Goal: Go to known website: Go to known website

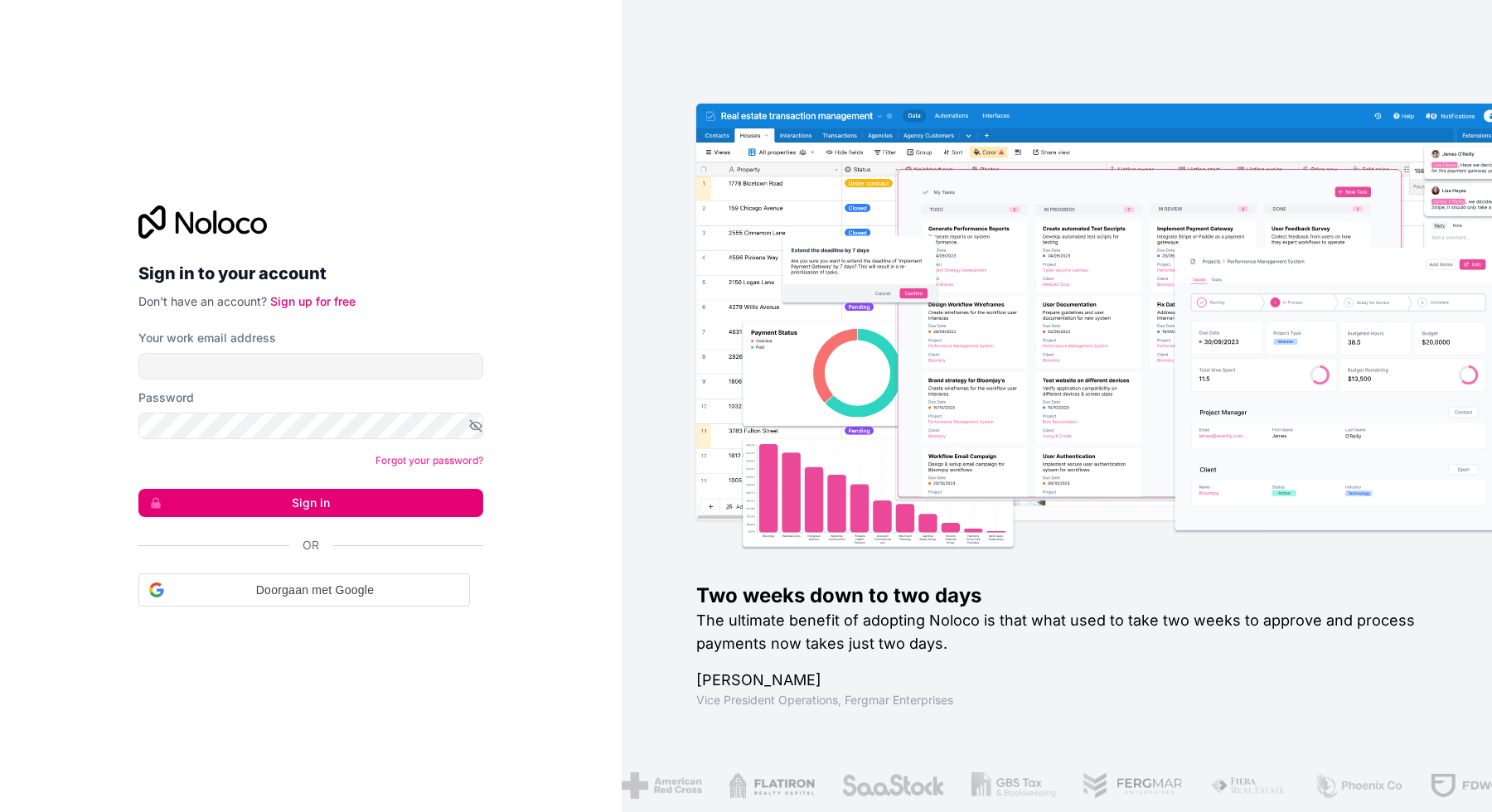
click at [272, 347] on div "Your work email address" at bounding box center [311, 354] width 345 height 49
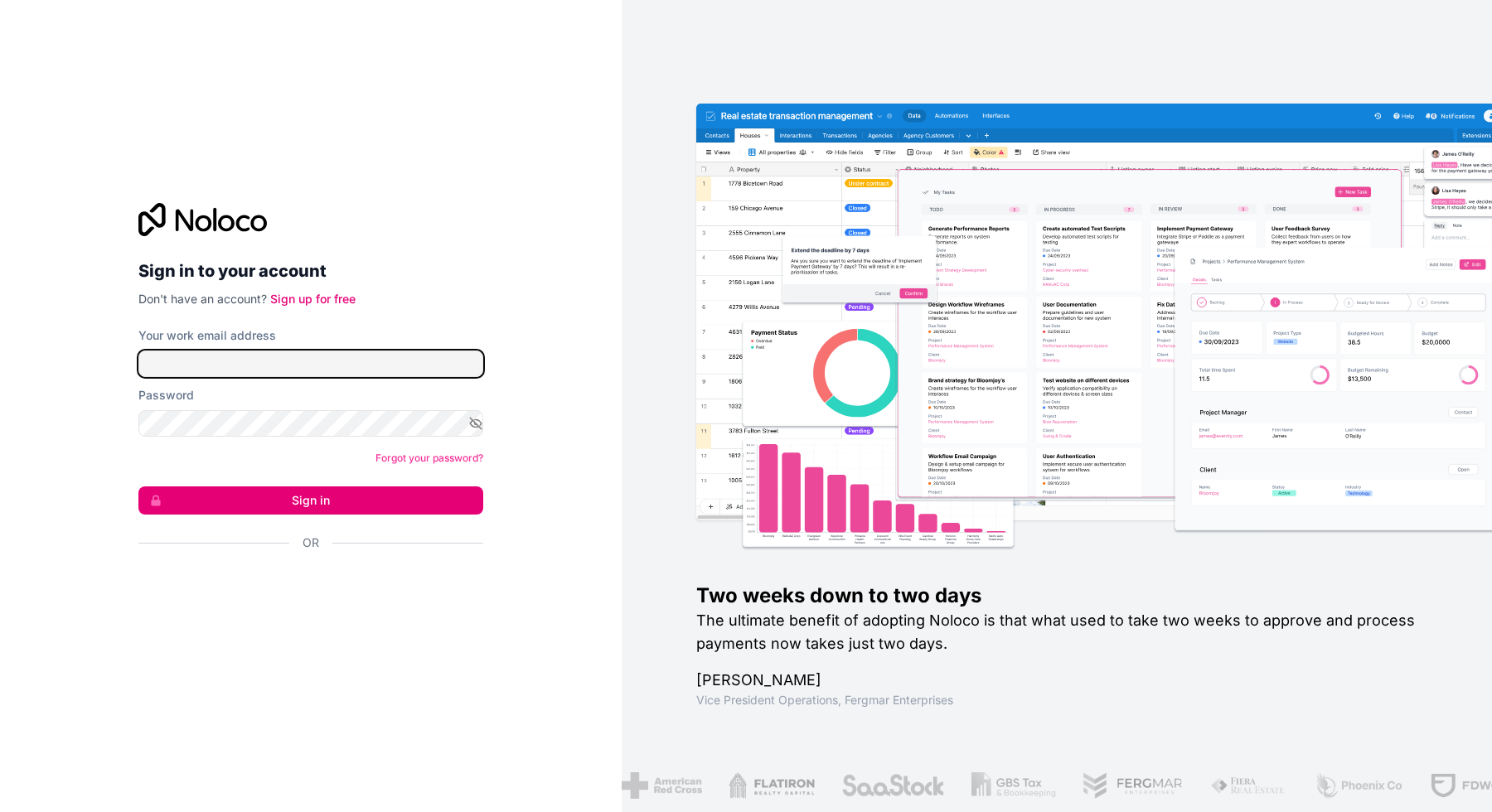
click at [272, 350] on input "Your work email address" at bounding box center [311, 364] width 345 height 27
type input "**********"
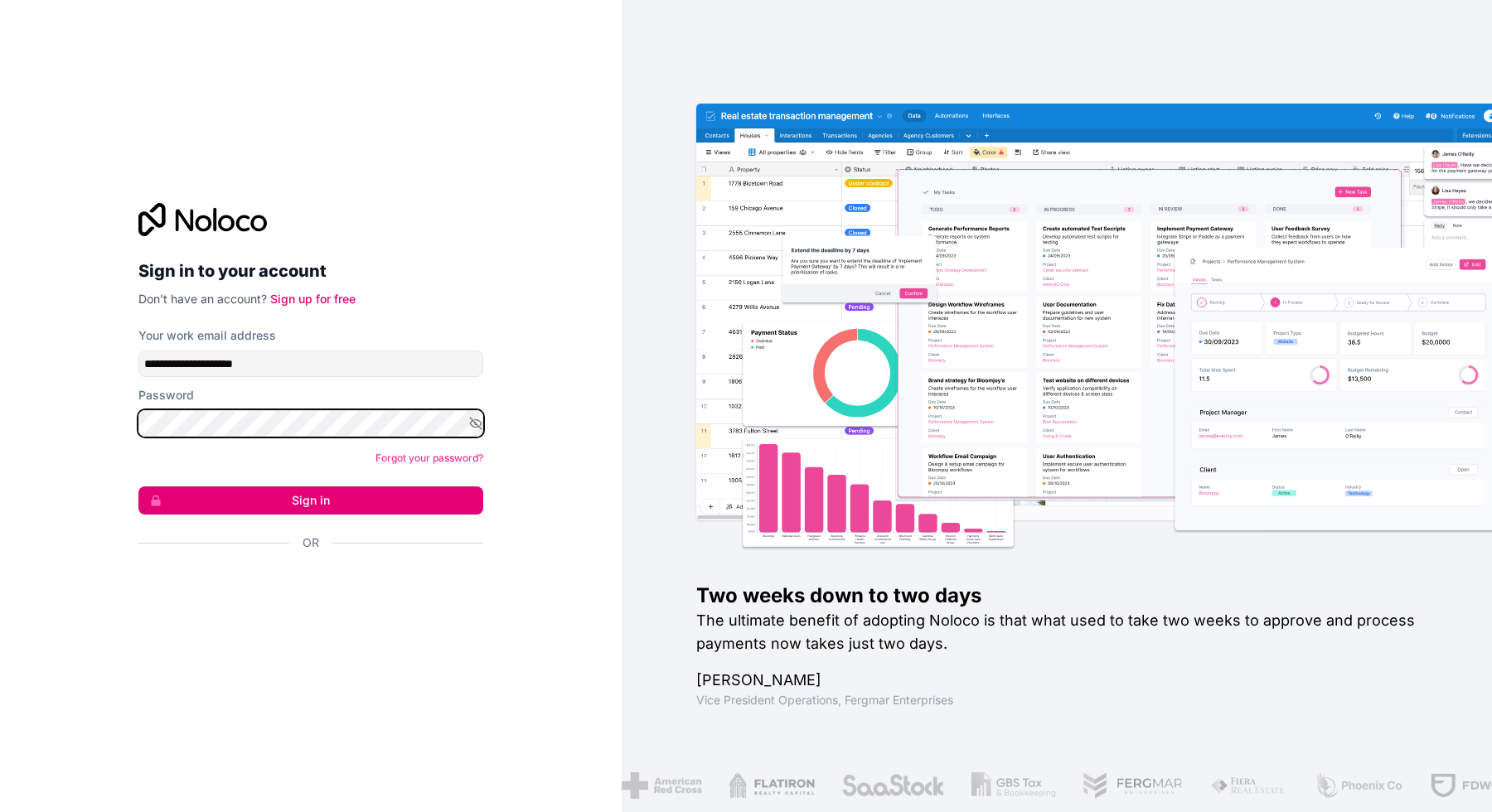
click at [138, 487] on button "Sign in" at bounding box center [311, 500] width 345 height 28
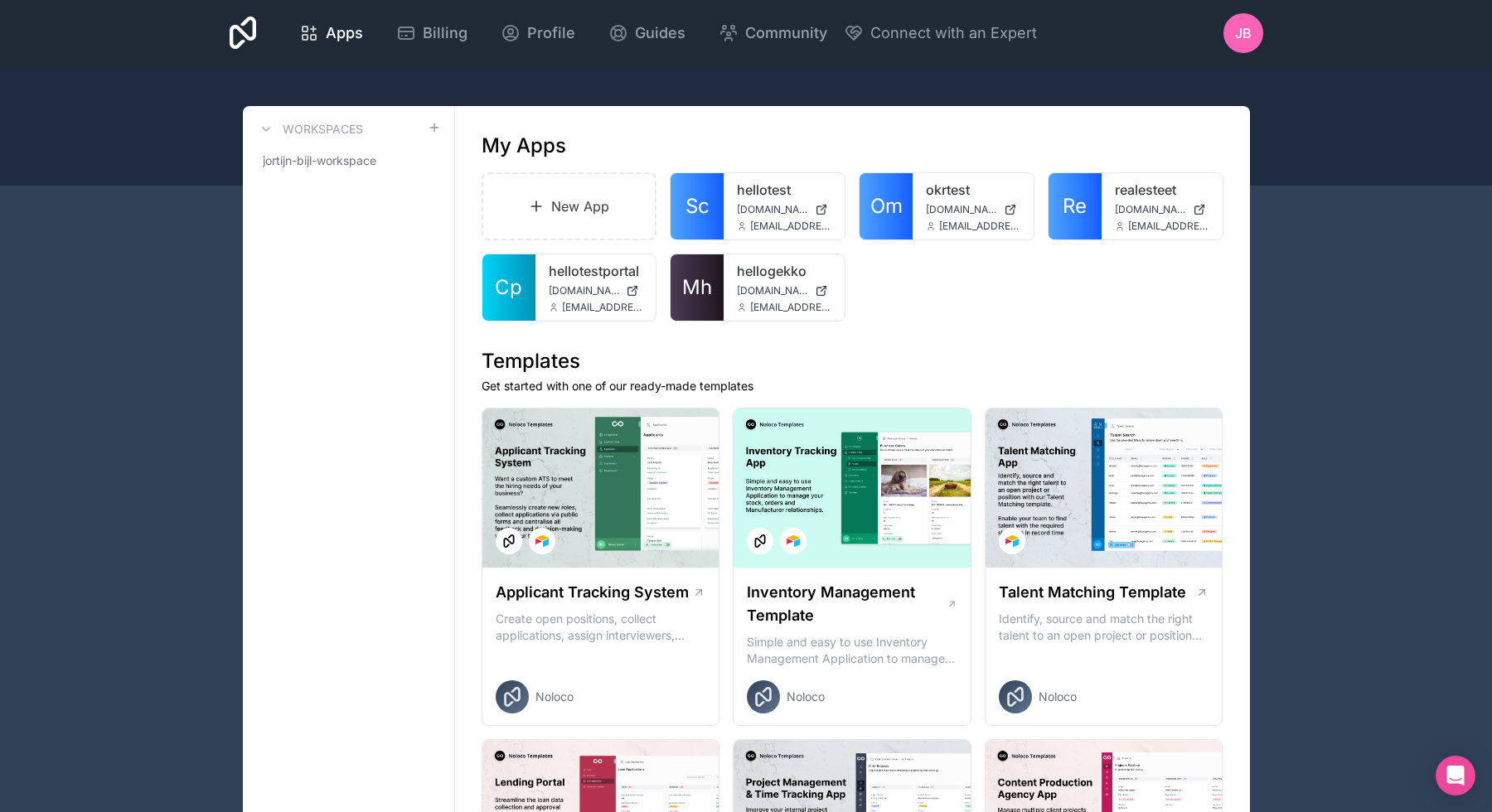
click at [699, 295] on span "Mh" at bounding box center [696, 287] width 30 height 27
click at [745, 296] on span "[DOMAIN_NAME]" at bounding box center [772, 290] width 71 height 13
